Goal: Task Accomplishment & Management: Complete application form

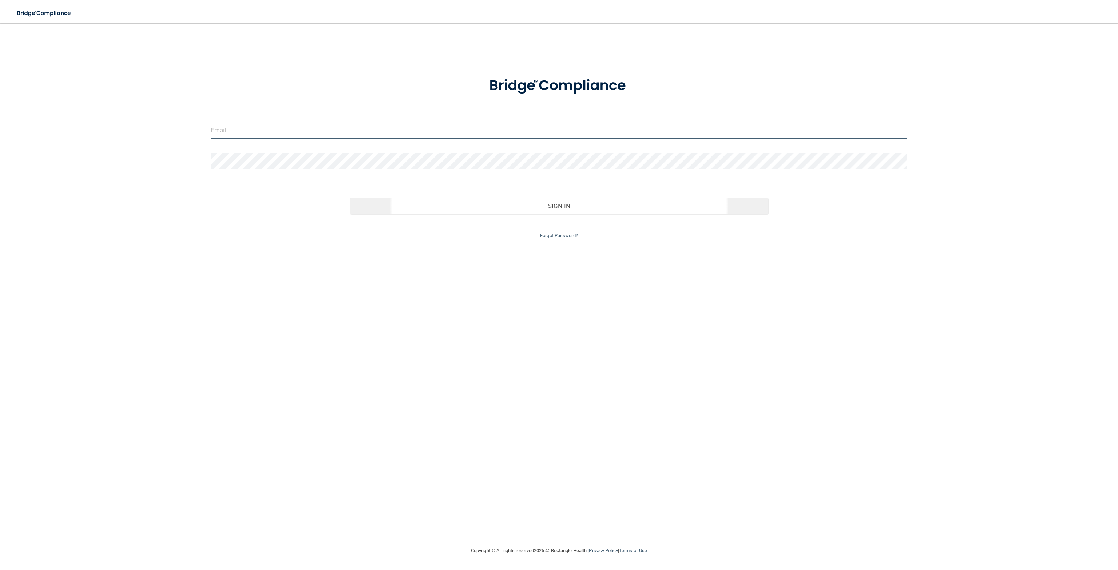
type input "[EMAIL_ADDRESS][DOMAIN_NAME]"
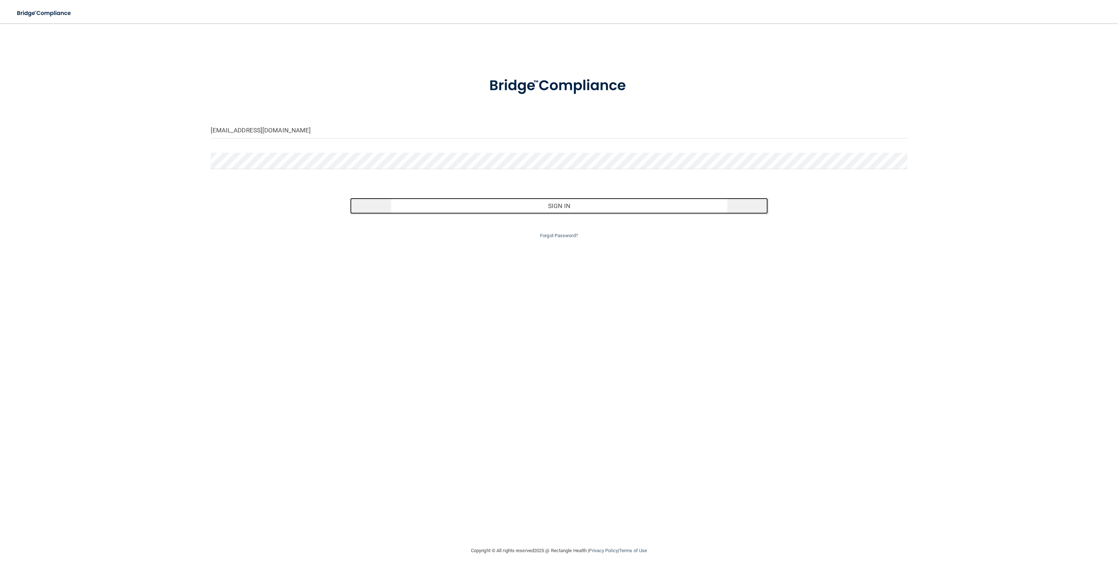
click at [555, 206] on button "Sign In" at bounding box center [559, 206] width 418 height 16
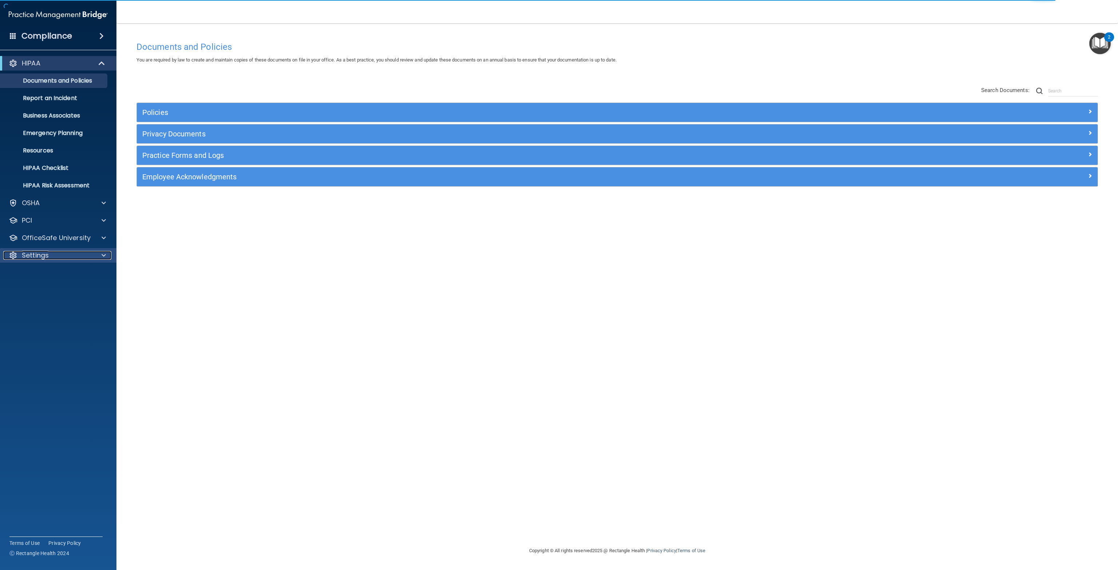
click at [99, 255] on div at bounding box center [102, 255] width 18 height 9
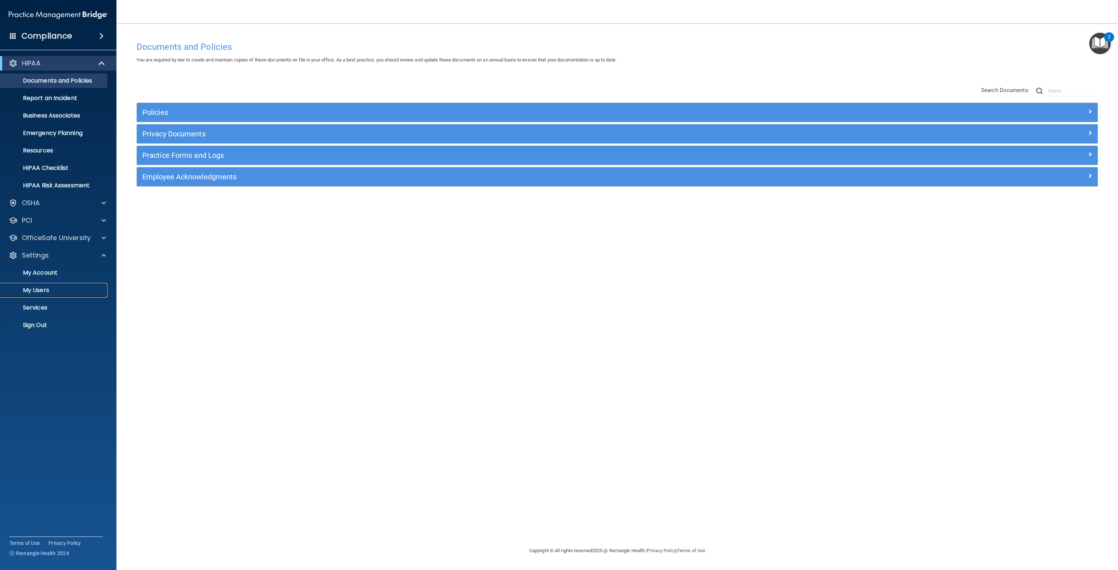
click at [48, 291] on p "My Users" at bounding box center [54, 290] width 99 height 7
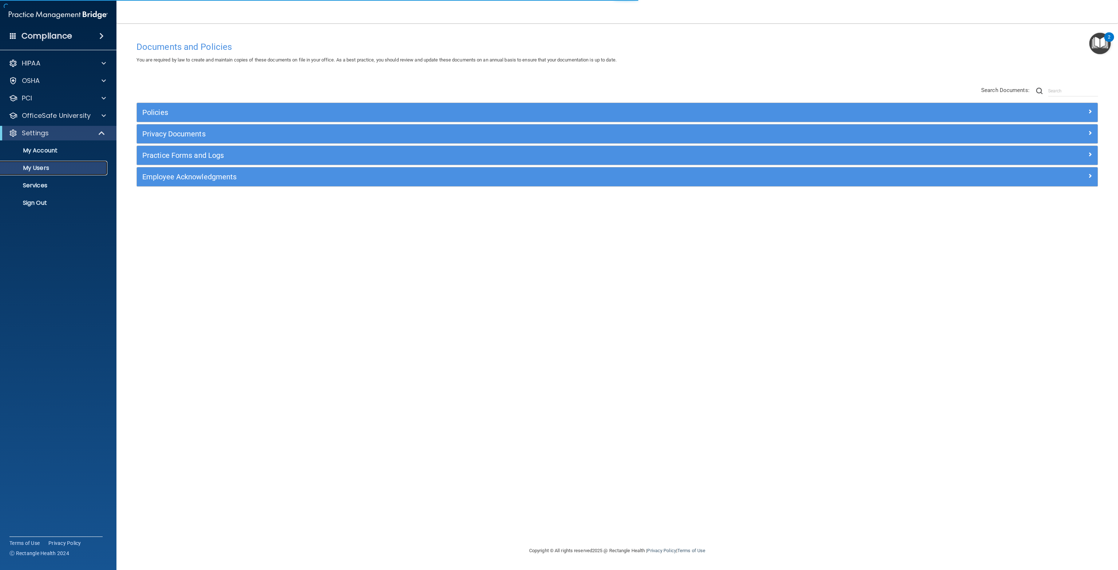
select select "20"
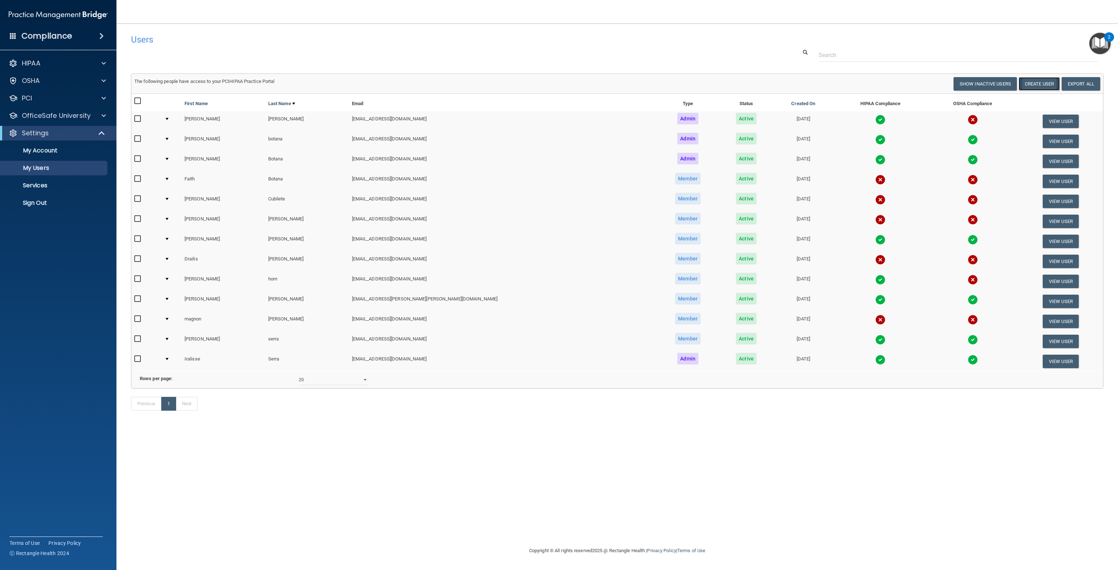
click at [1032, 84] on button "Create User" at bounding box center [1038, 83] width 41 height 13
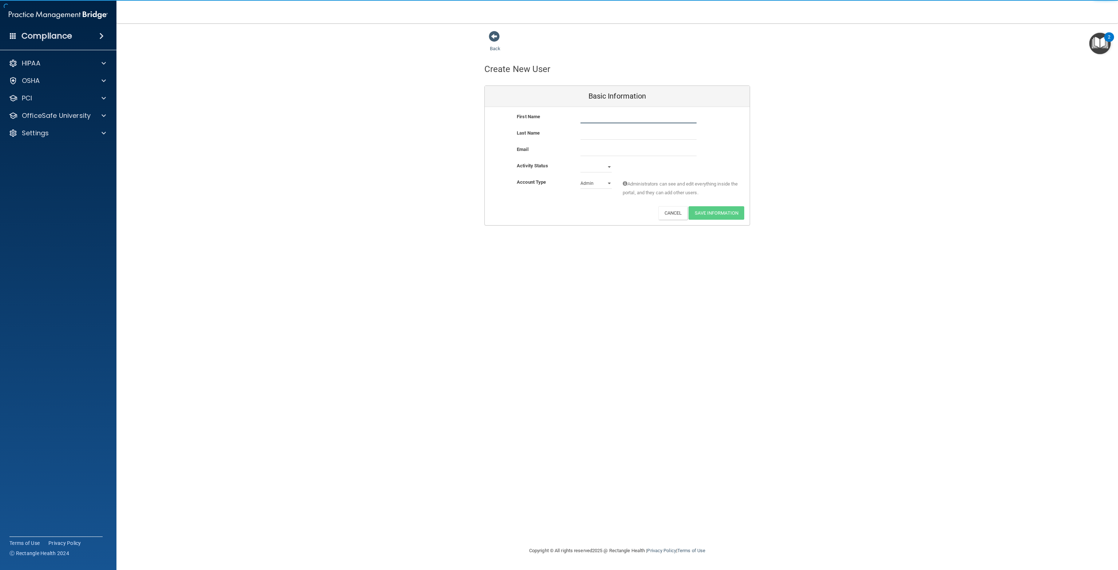
click at [586, 117] on input "text" at bounding box center [638, 117] width 116 height 11
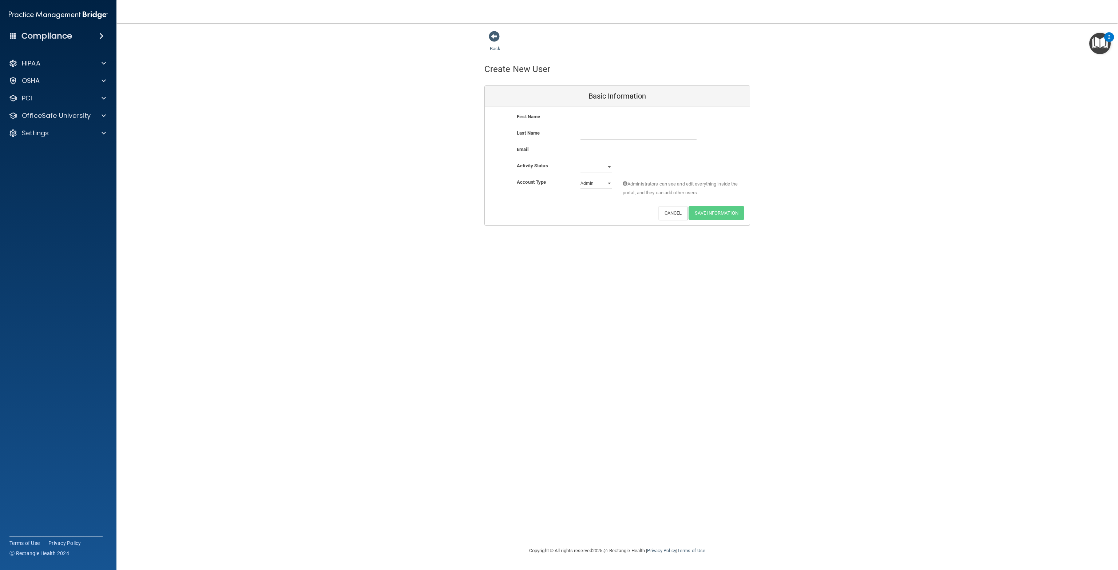
click at [540, 289] on div "Back Create New User Basic Information First Name Last Name Email Activity Stat…" at bounding box center [617, 285] width 972 height 509
click at [611, 184] on select "Admin Member" at bounding box center [595, 183] width 31 height 11
select select "practice_member"
click at [580, 178] on select "Admin Member" at bounding box center [595, 183] width 31 height 11
click at [608, 169] on select "Active Inactive" at bounding box center [595, 167] width 31 height 11
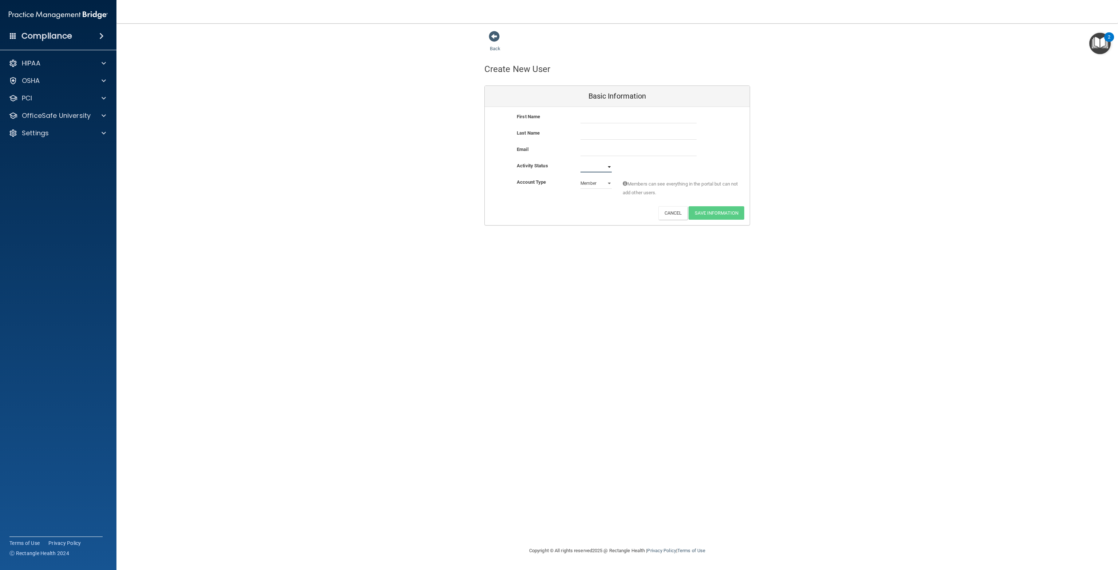
select select "active"
click at [580, 162] on select "Active Inactive" at bounding box center [595, 167] width 31 height 11
